Goal: Information Seeking & Learning: Learn about a topic

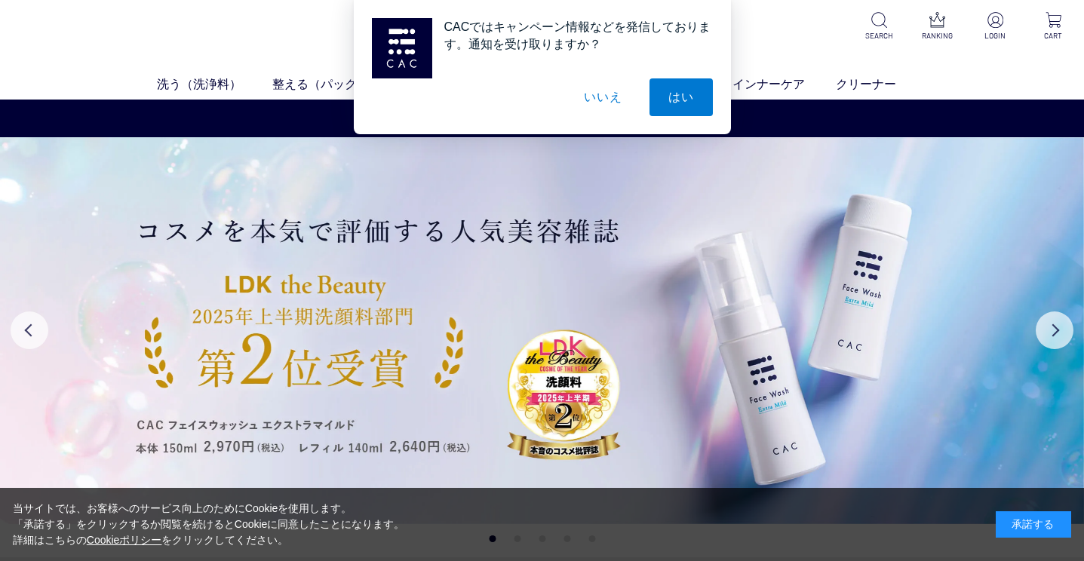
click at [622, 98] on button "いいえ" at bounding box center [602, 97] width 75 height 38
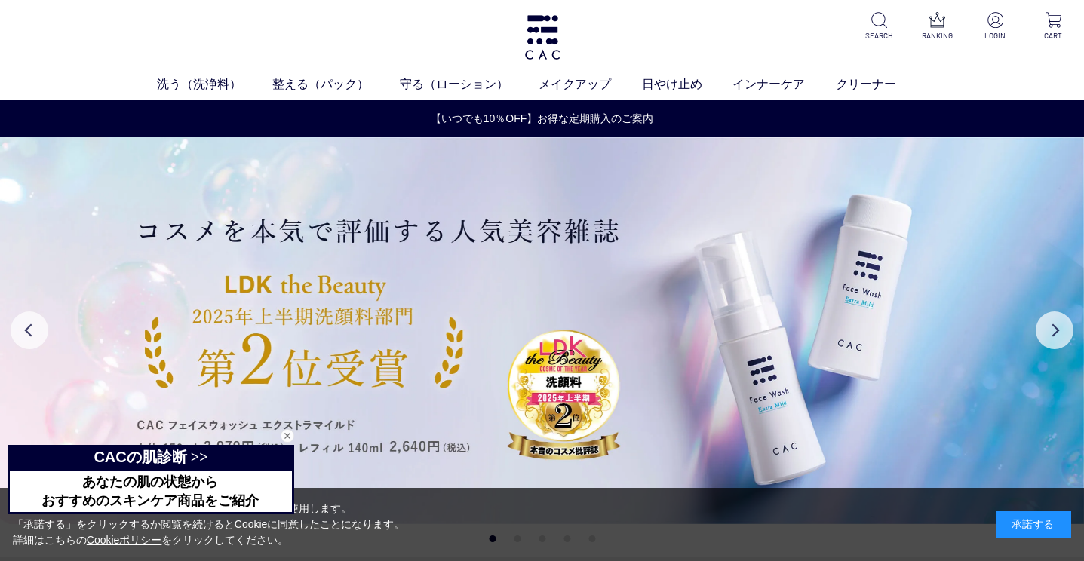
scroll to position [31, 0]
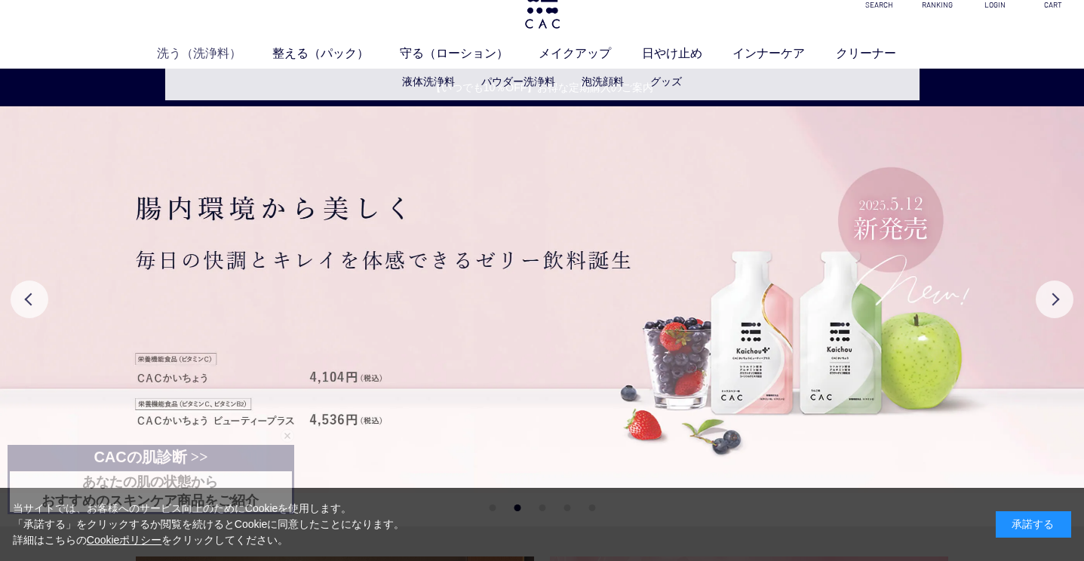
click at [189, 54] on link "洗う（洗浄料）" at bounding box center [214, 53] width 115 height 18
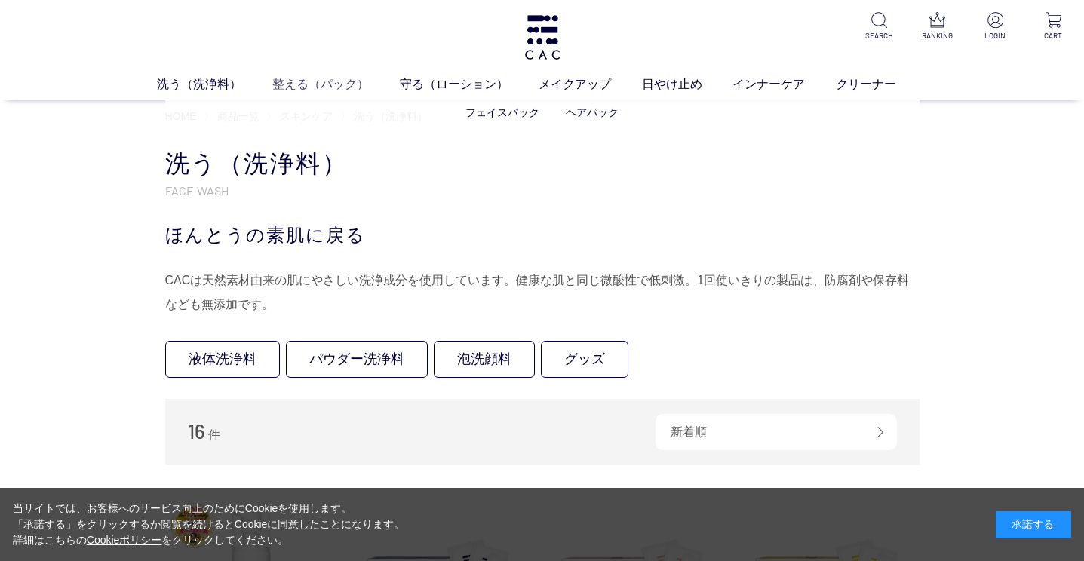
click at [302, 84] on link "整える（パック）" at bounding box center [335, 84] width 127 height 18
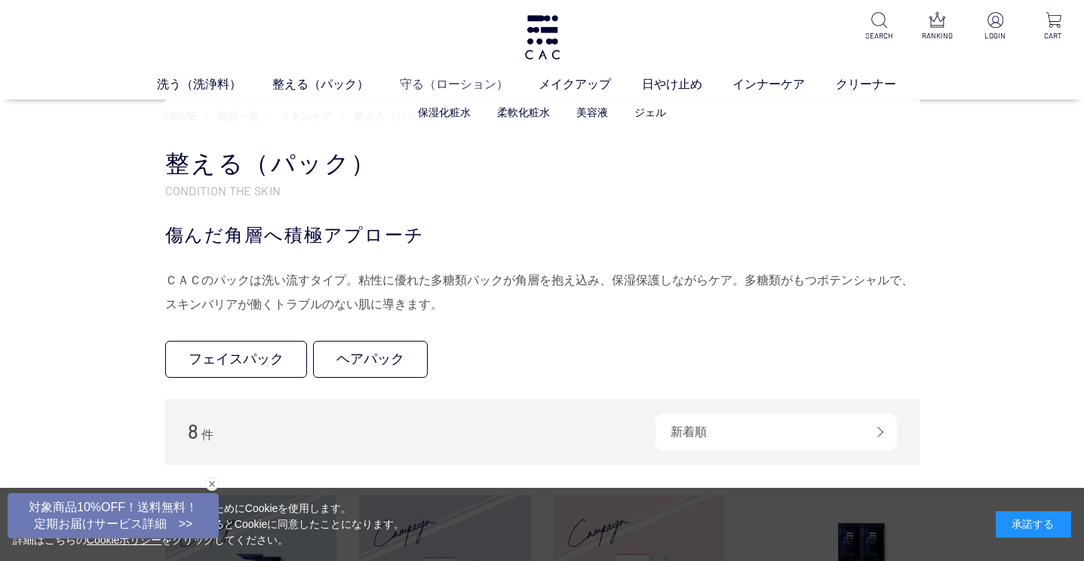
click at [451, 84] on link "守る（ローション）" at bounding box center [470, 84] width 140 height 18
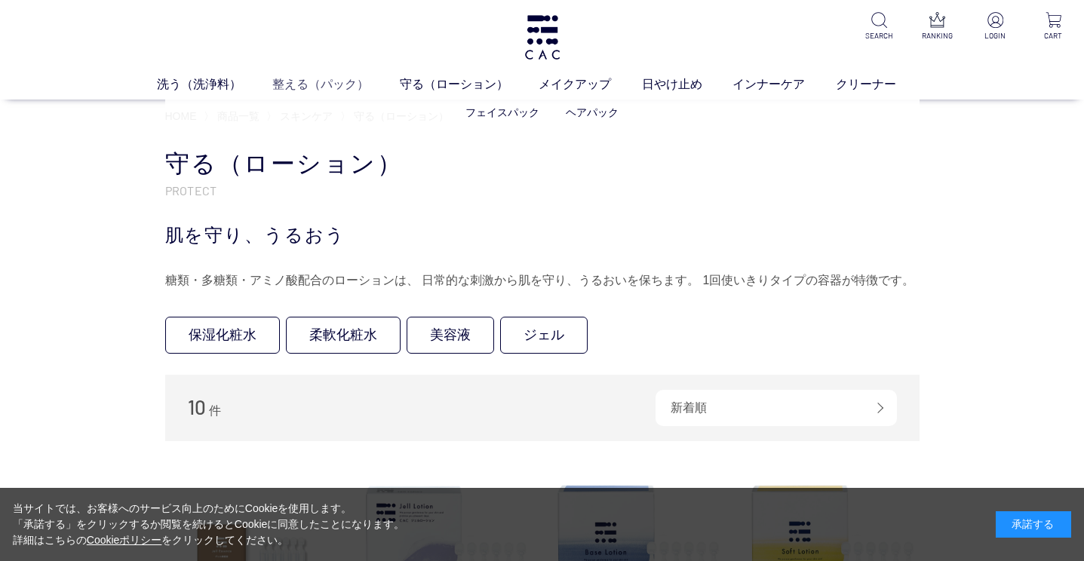
click at [339, 85] on link "整える（パック）" at bounding box center [335, 84] width 127 height 18
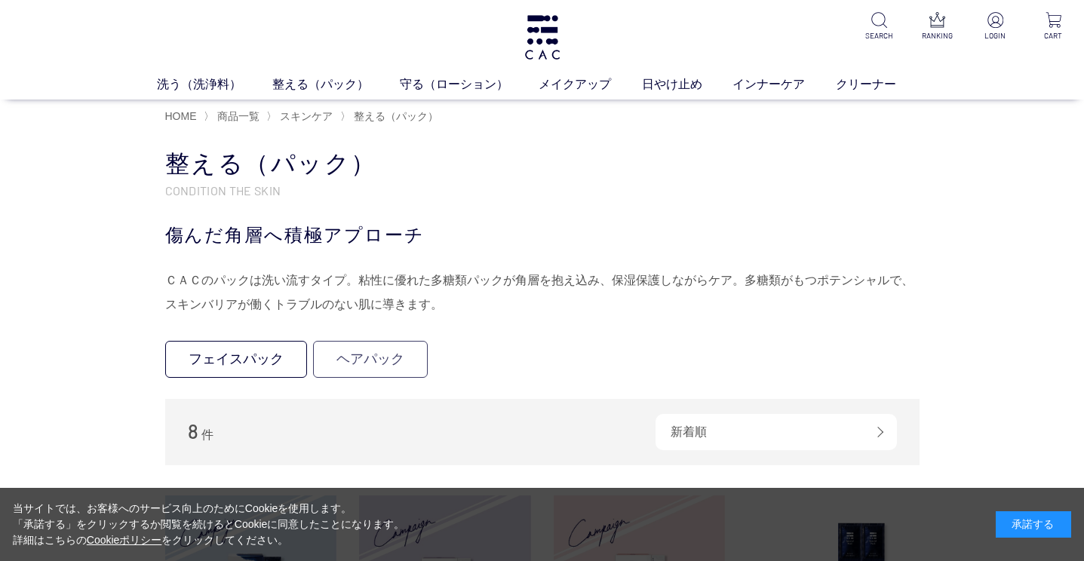
click at [376, 364] on link "ヘアパック" at bounding box center [370, 359] width 115 height 37
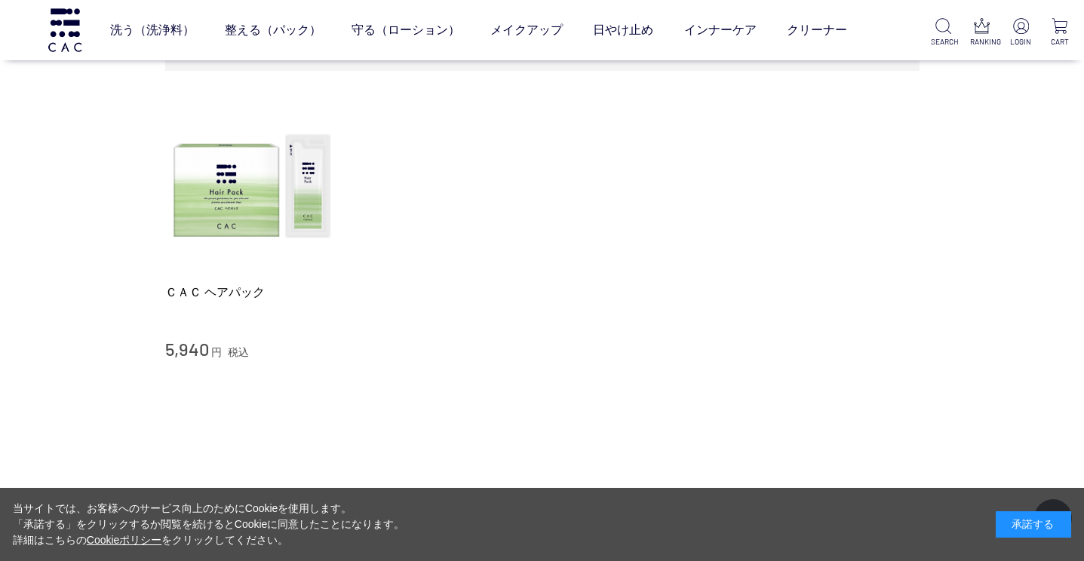
scroll to position [92, 0]
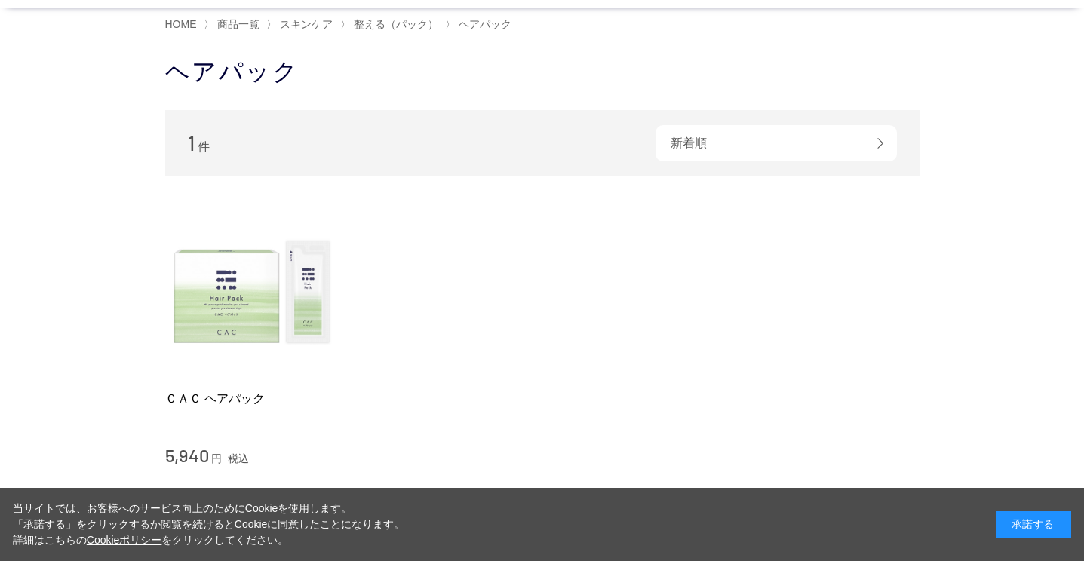
click at [275, 317] on img at bounding box center [251, 293] width 172 height 172
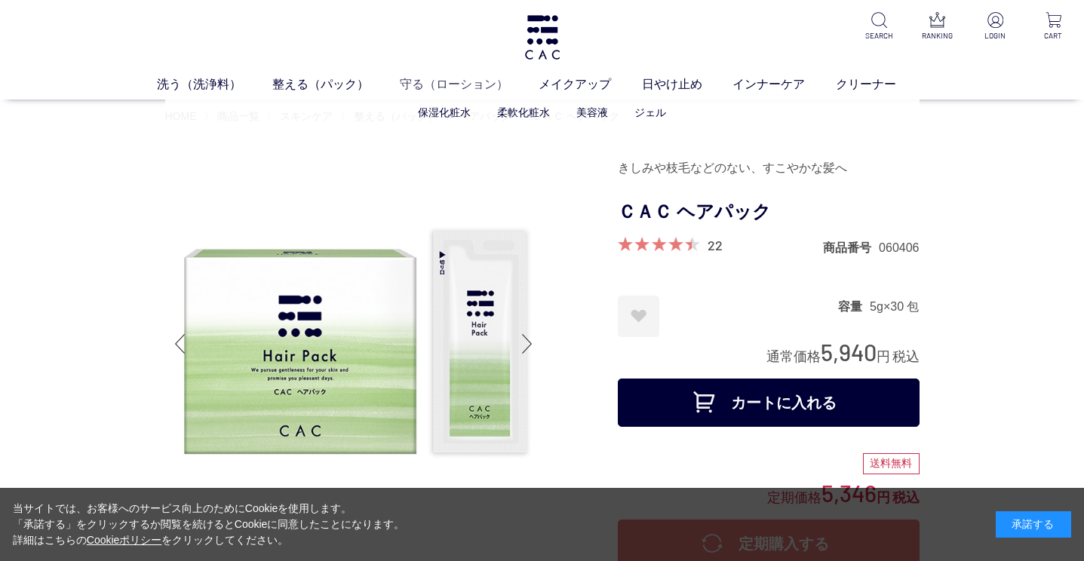
click at [446, 79] on link "守る（ローション）" at bounding box center [470, 84] width 140 height 18
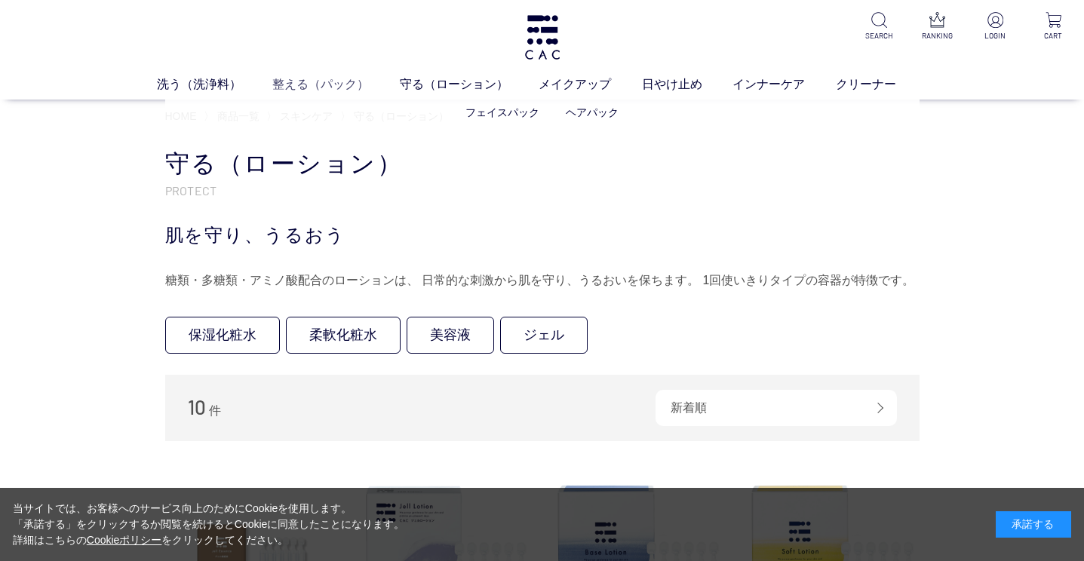
click at [309, 78] on link "整える（パック）" at bounding box center [335, 84] width 127 height 18
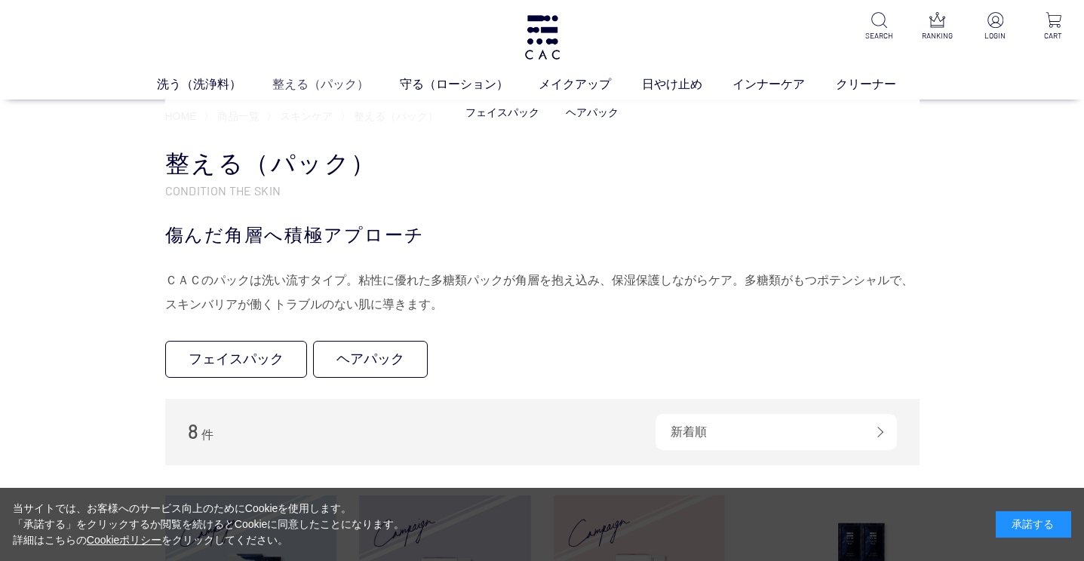
click at [291, 84] on link "整える（パック）" at bounding box center [335, 84] width 127 height 18
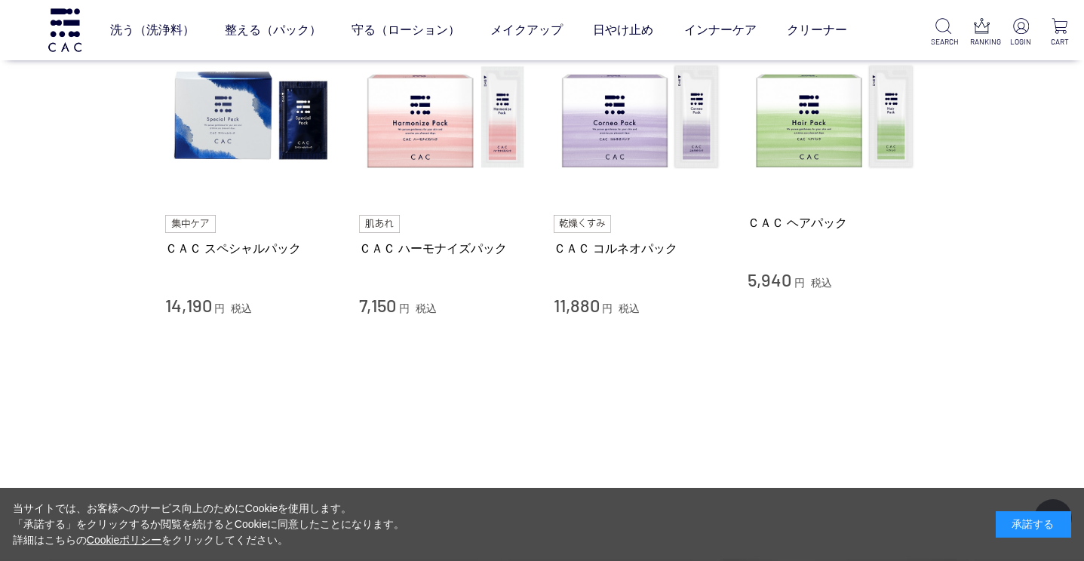
scroll to position [654, 0]
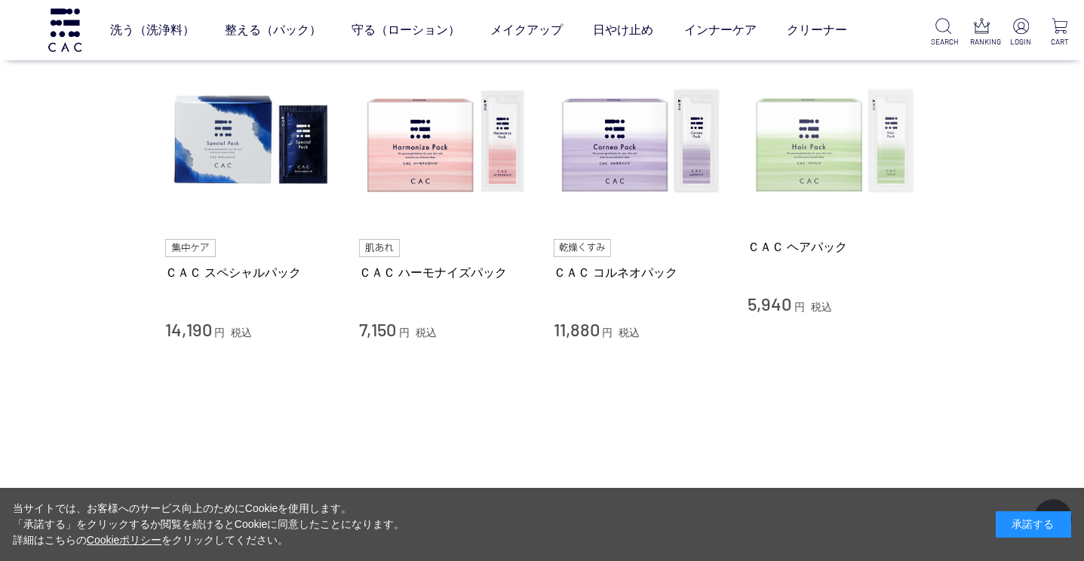
click at [852, 173] on img at bounding box center [833, 142] width 172 height 172
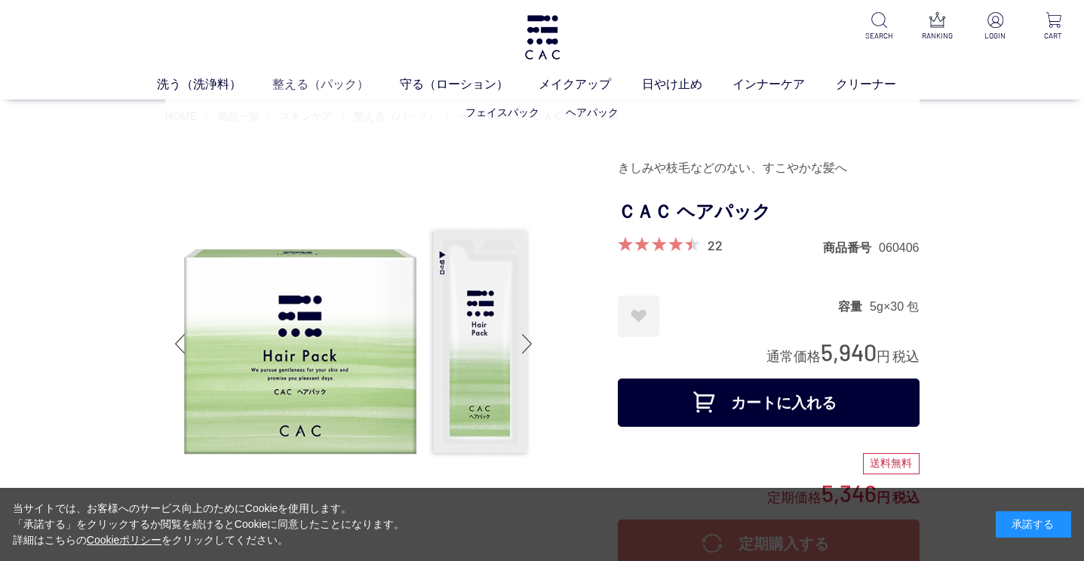
click at [316, 81] on link "整える（パック）" at bounding box center [335, 84] width 127 height 18
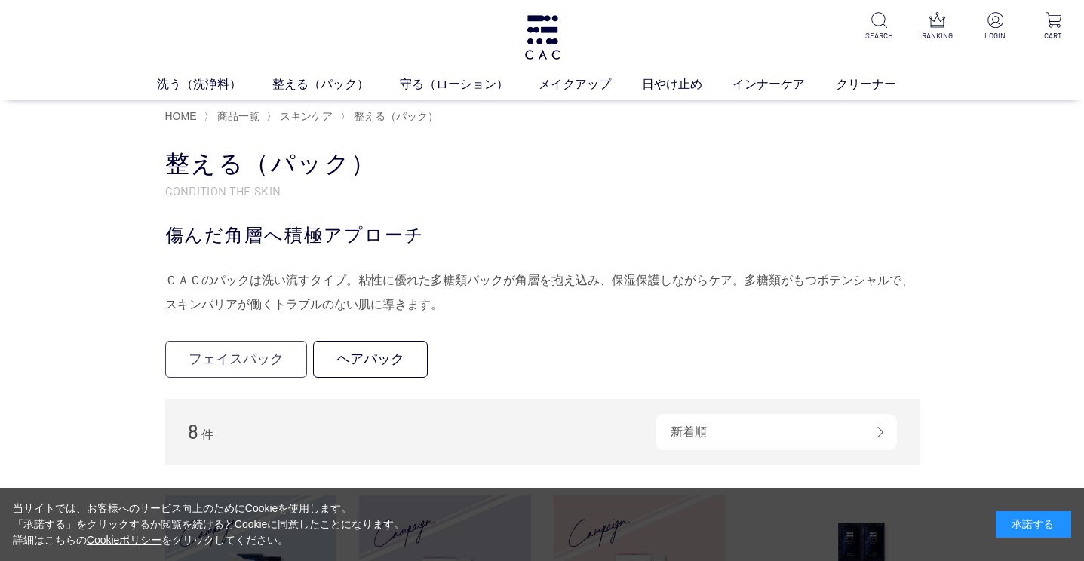
click at [281, 354] on link "フェイスパック" at bounding box center [236, 359] width 142 height 37
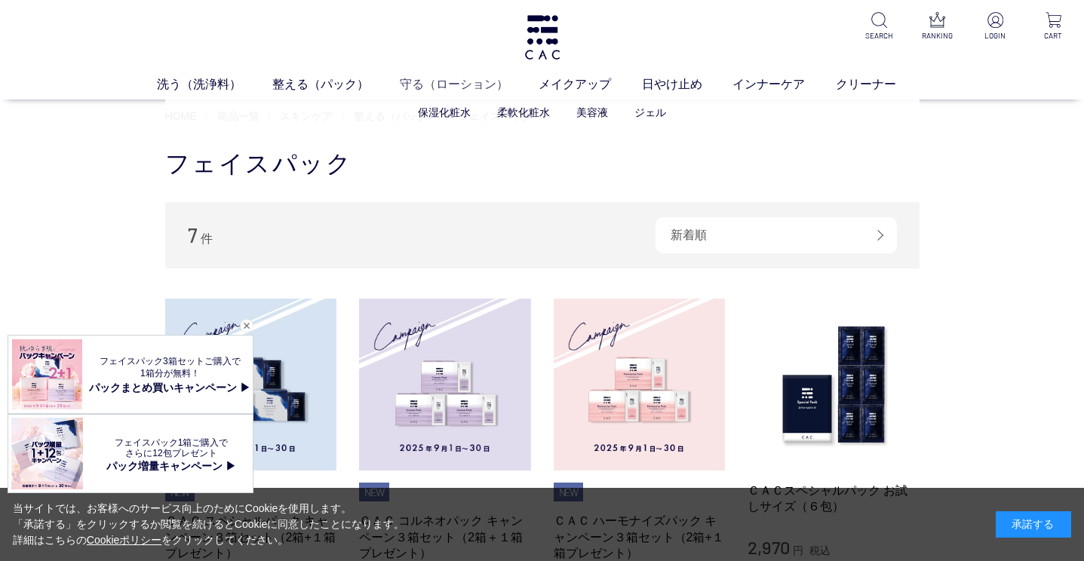
click at [419, 81] on link "守る（ローション）" at bounding box center [470, 84] width 140 height 18
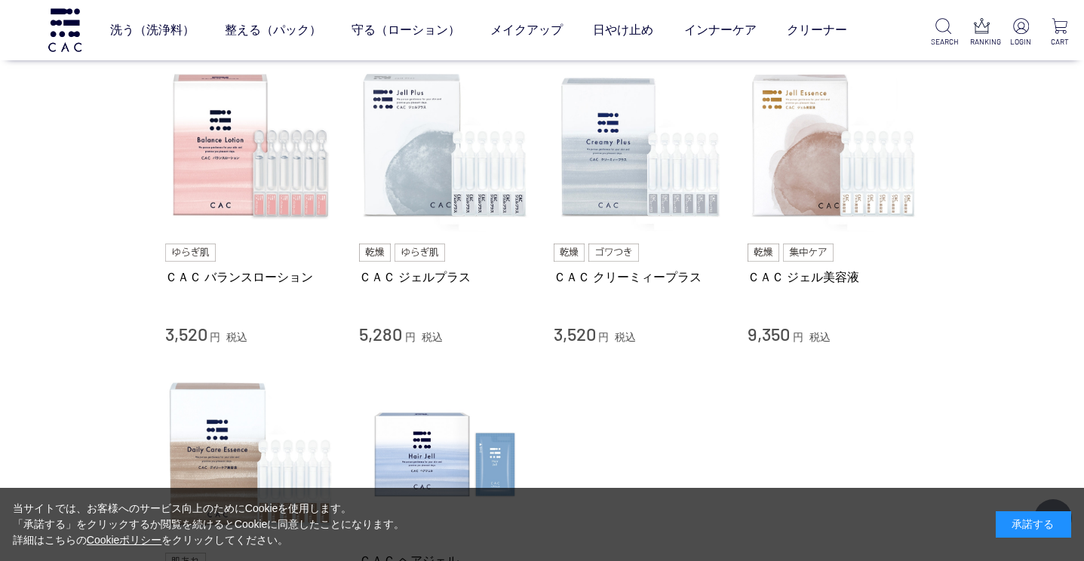
scroll to position [600, 0]
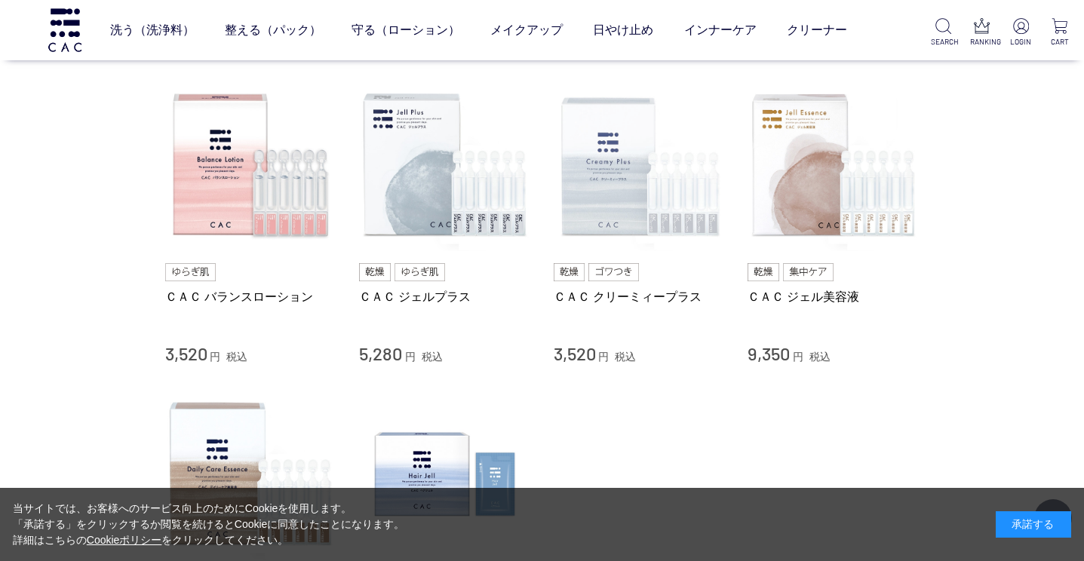
click at [661, 190] on img at bounding box center [640, 166] width 172 height 172
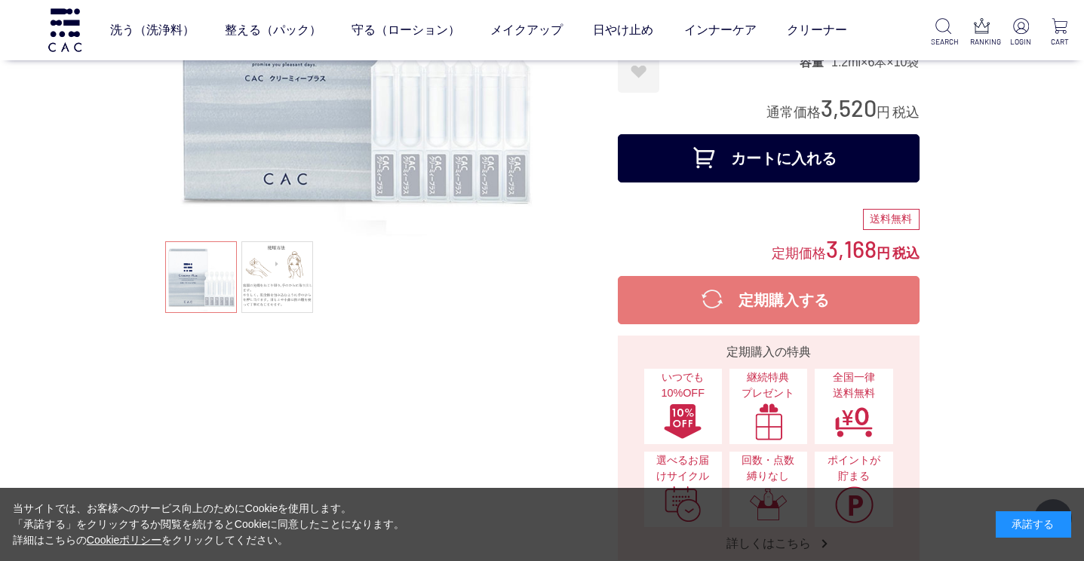
scroll to position [310, 0]
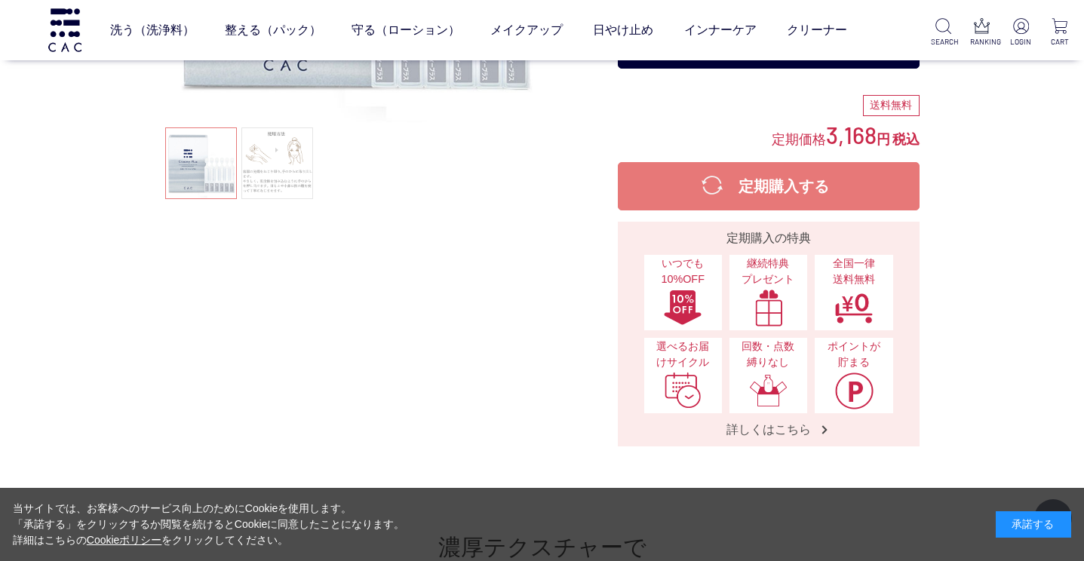
click at [288, 166] on link at bounding box center [277, 163] width 72 height 72
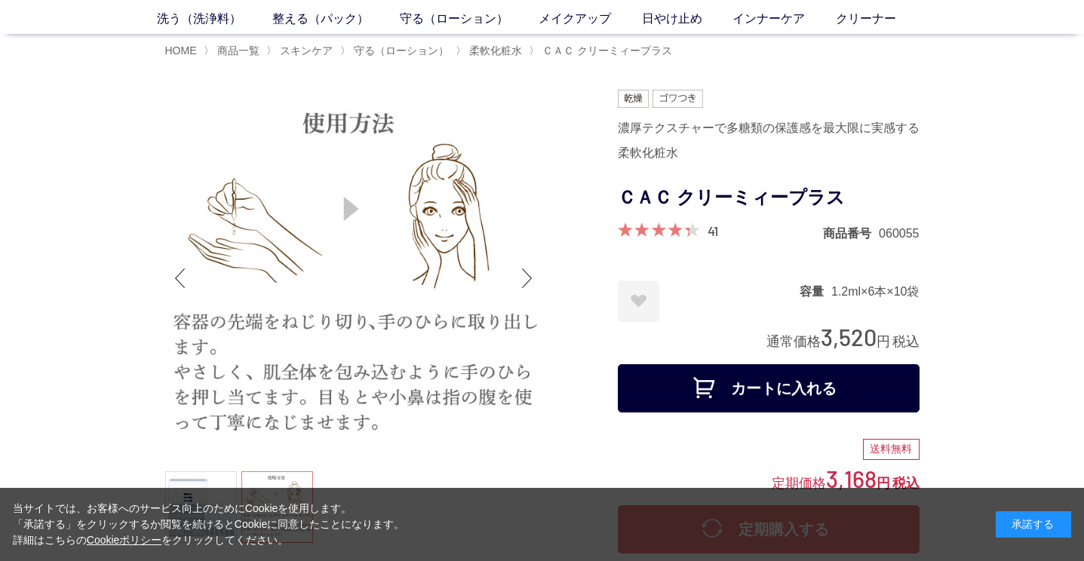
scroll to position [0, 0]
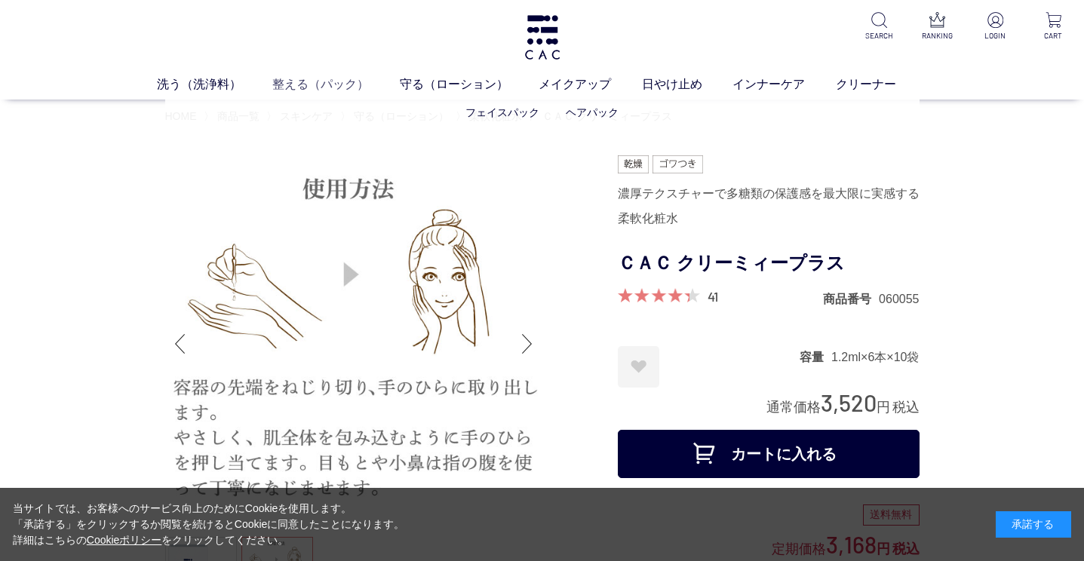
click at [297, 80] on link "整える（パック）" at bounding box center [335, 84] width 127 height 18
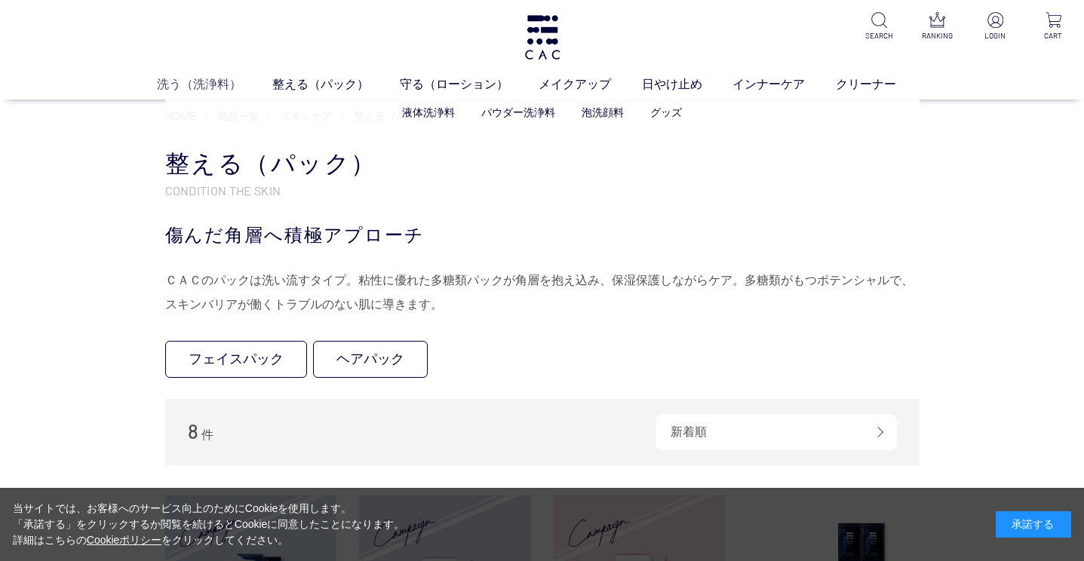
click at [199, 84] on link "洗う（洗浄料）" at bounding box center [214, 84] width 115 height 18
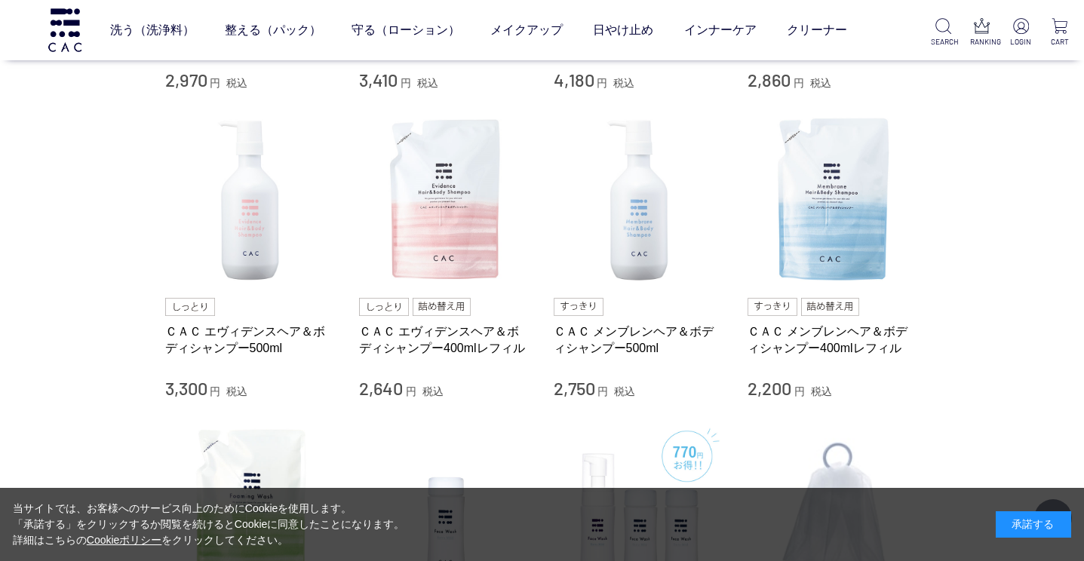
scroll to position [546, 0]
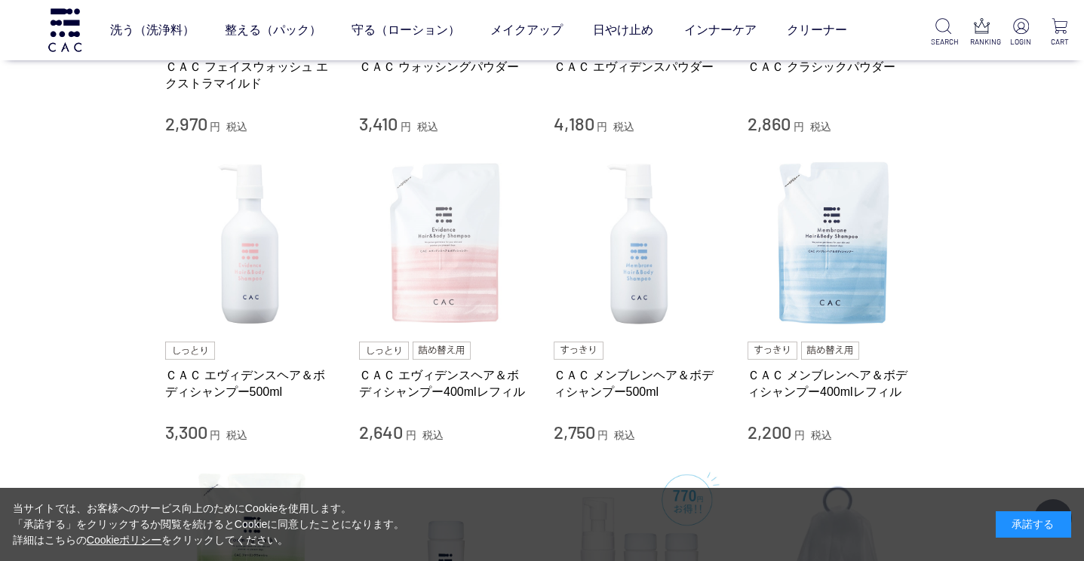
click at [469, 196] on img at bounding box center [445, 244] width 172 height 172
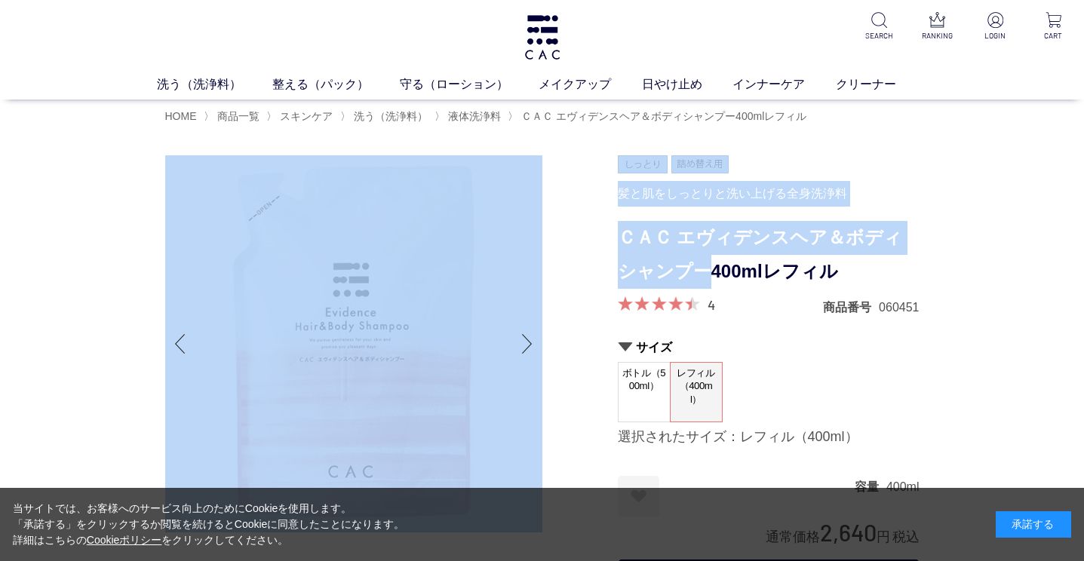
drag, startPoint x: 612, startPoint y: 231, endPoint x: 686, endPoint y: 261, distance: 79.8
copy div "髪と肌をしっとりと洗い上げる全身洗浄料 ＣＡＣ エヴィデンスヘア＆ボディシャンプー"
